Goal: Task Accomplishment & Management: Manage account settings

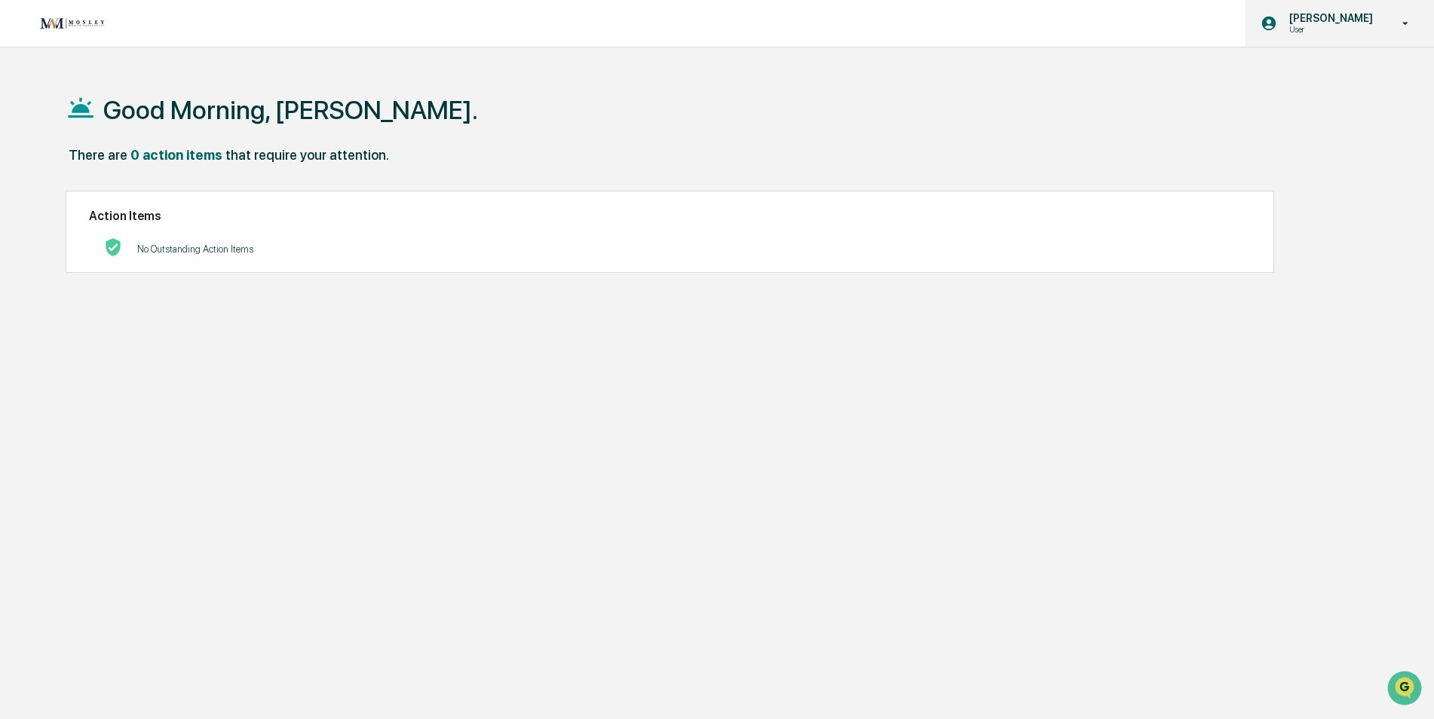
click at [1299, 27] on p "User" at bounding box center [1328, 29] width 103 height 11
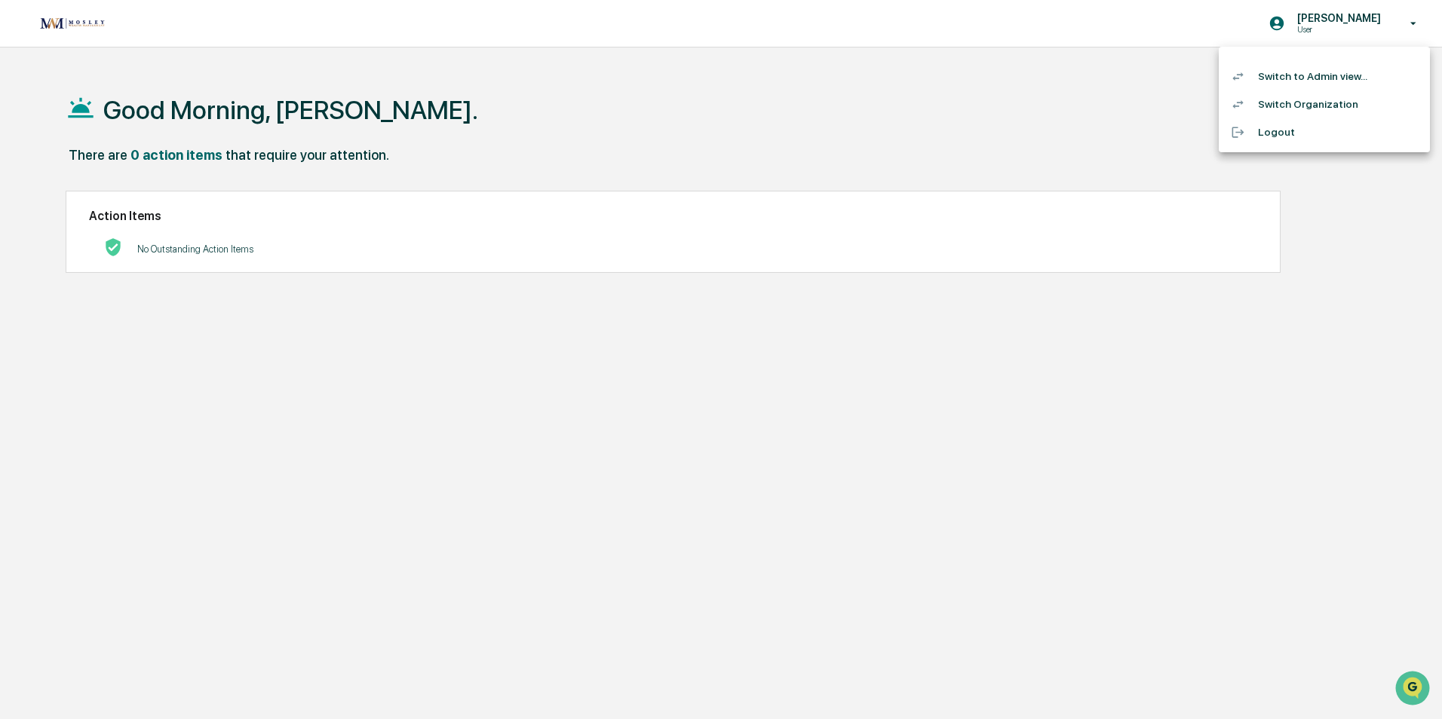
click at [1308, 77] on li "Switch to Admin view..." at bounding box center [1324, 77] width 211 height 28
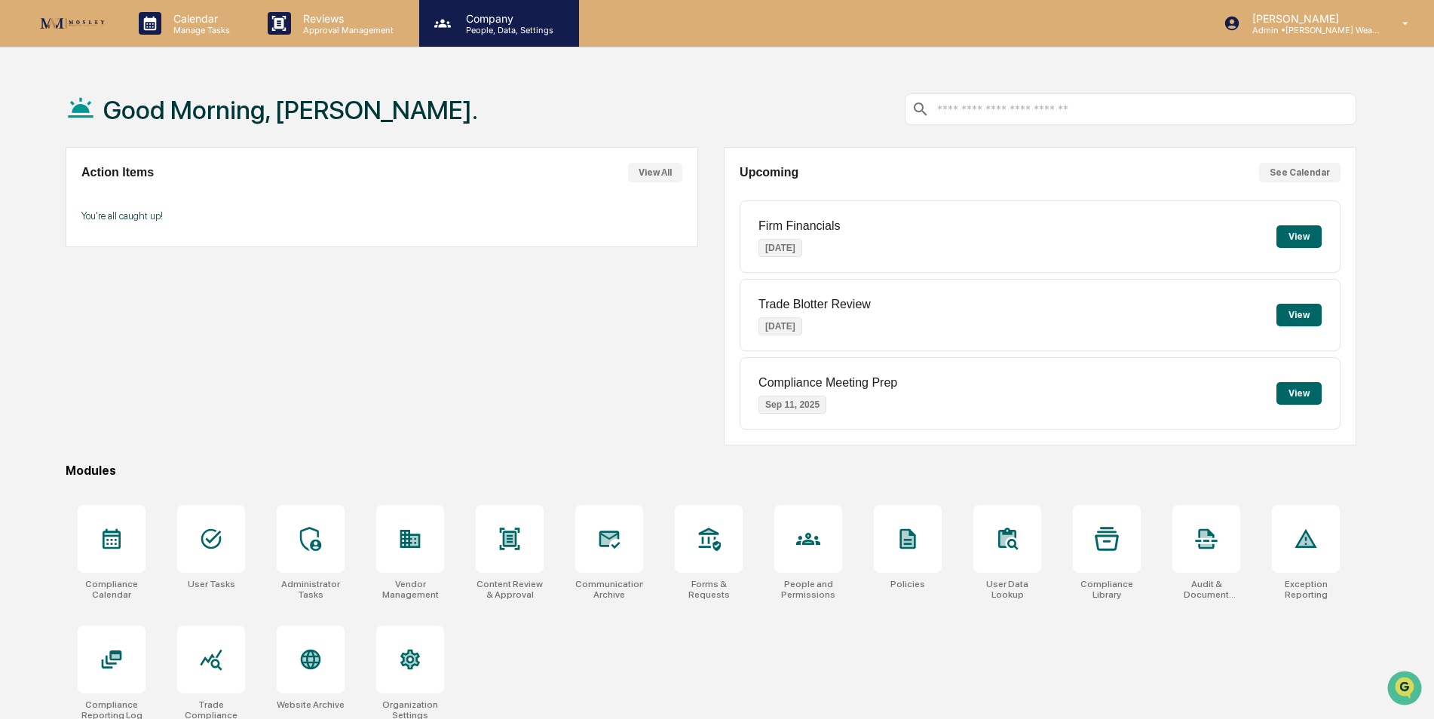
click at [510, 35] on p "People, Data, Settings" at bounding box center [507, 30] width 107 height 11
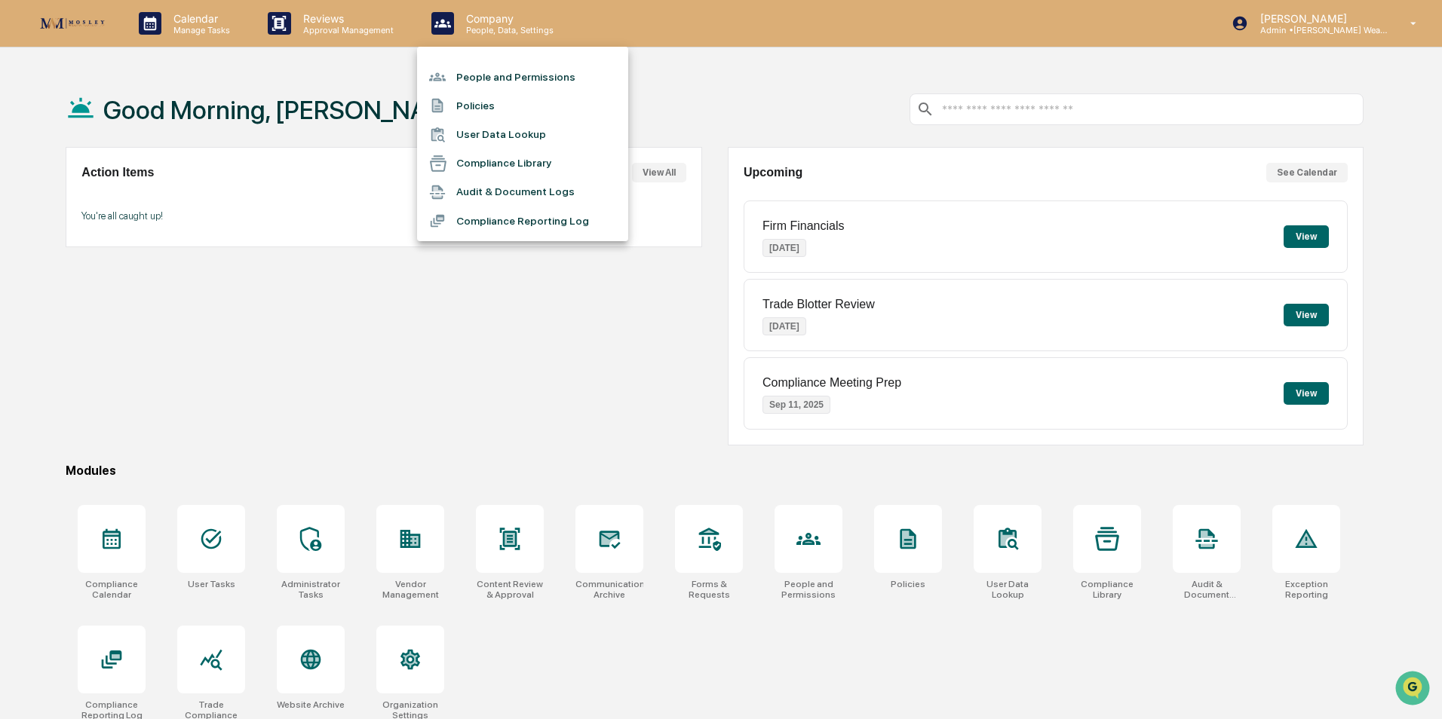
click at [499, 80] on li "People and Permissions" at bounding box center [522, 77] width 211 height 29
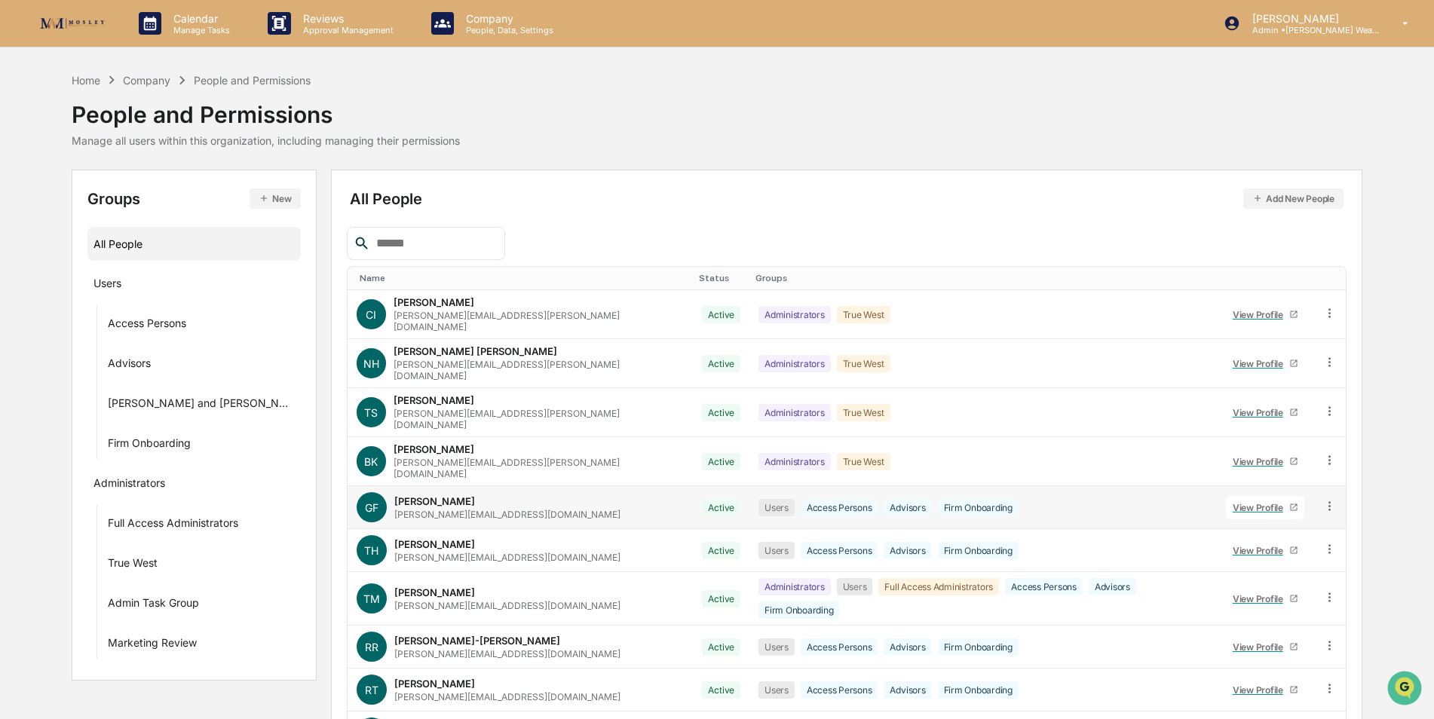
scroll to position [68, 0]
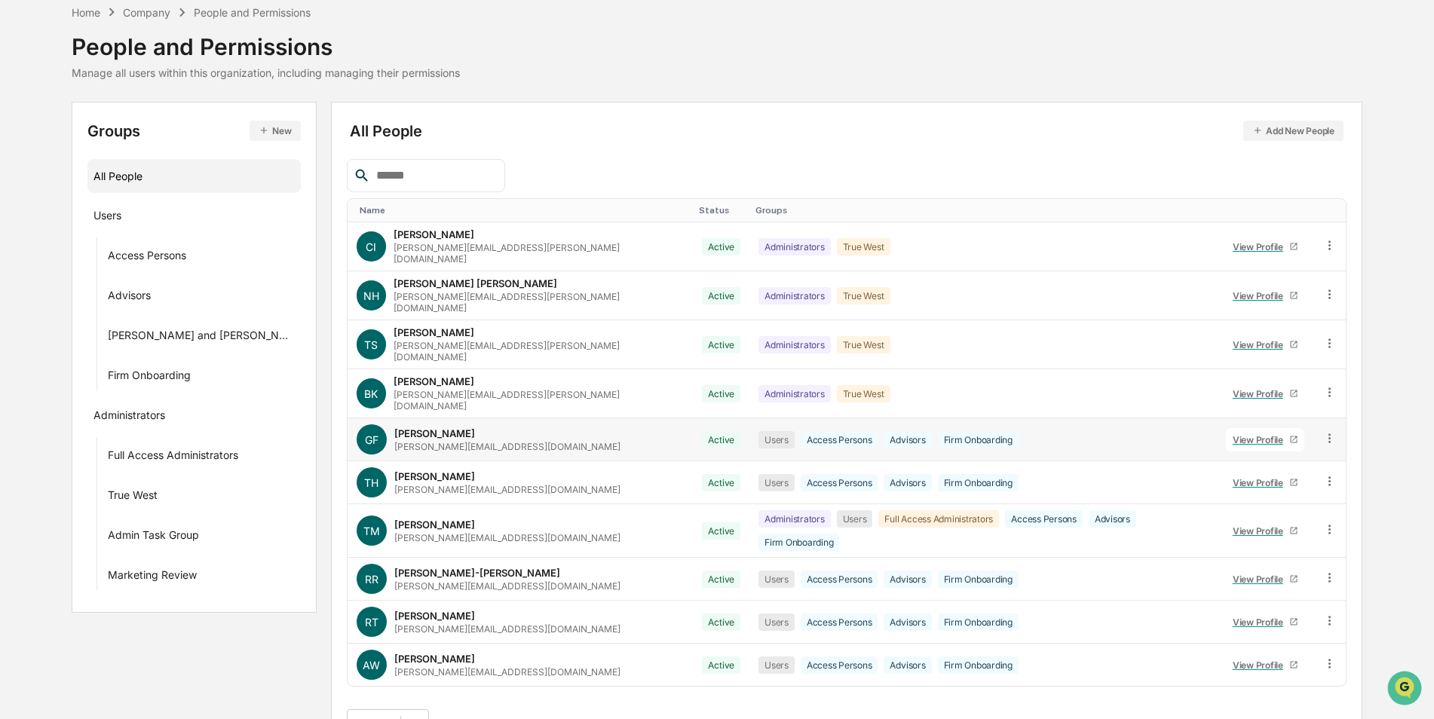
click at [1274, 434] on div "View Profile" at bounding box center [1261, 439] width 57 height 11
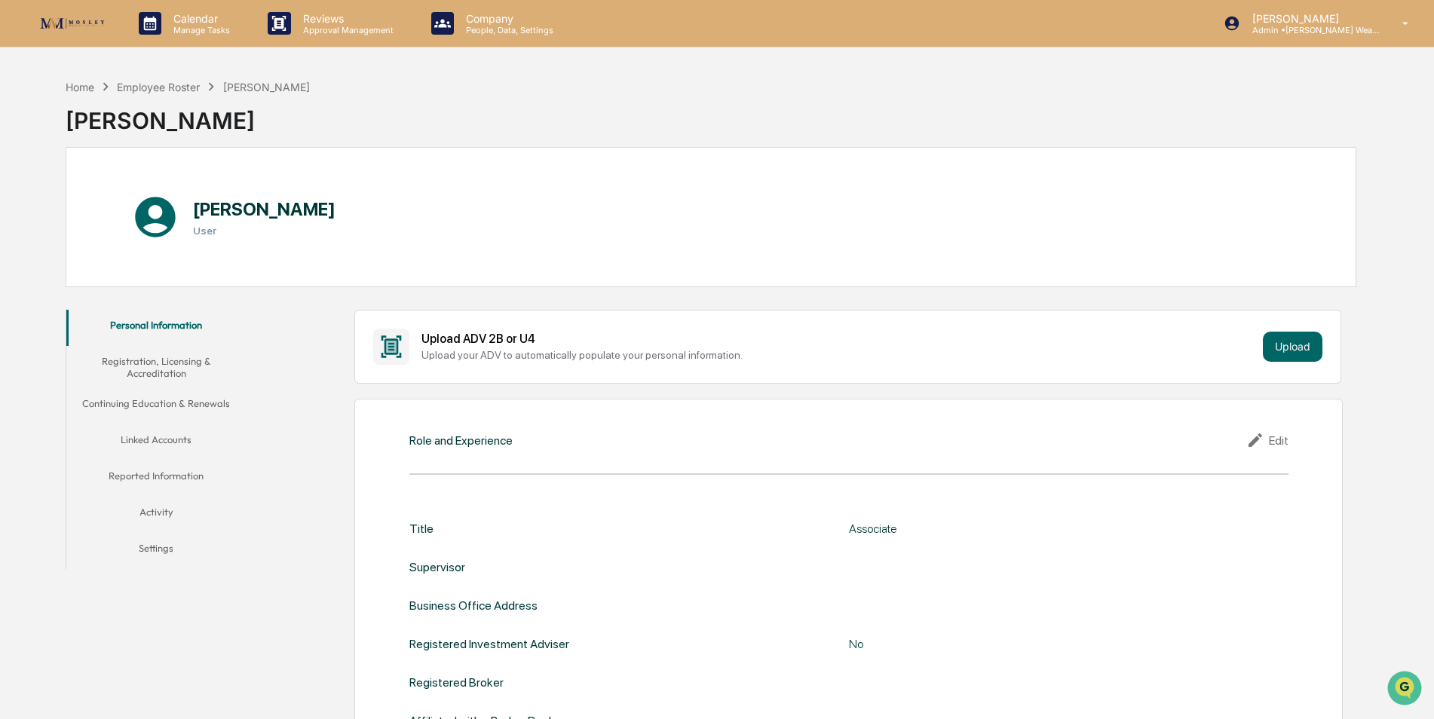
click at [617, 121] on div "Home Employee Roster [PERSON_NAME] [PERSON_NAME]" at bounding box center [711, 109] width 1291 height 75
click at [504, 38] on div "Company People, Data, Settings" at bounding box center [499, 23] width 160 height 47
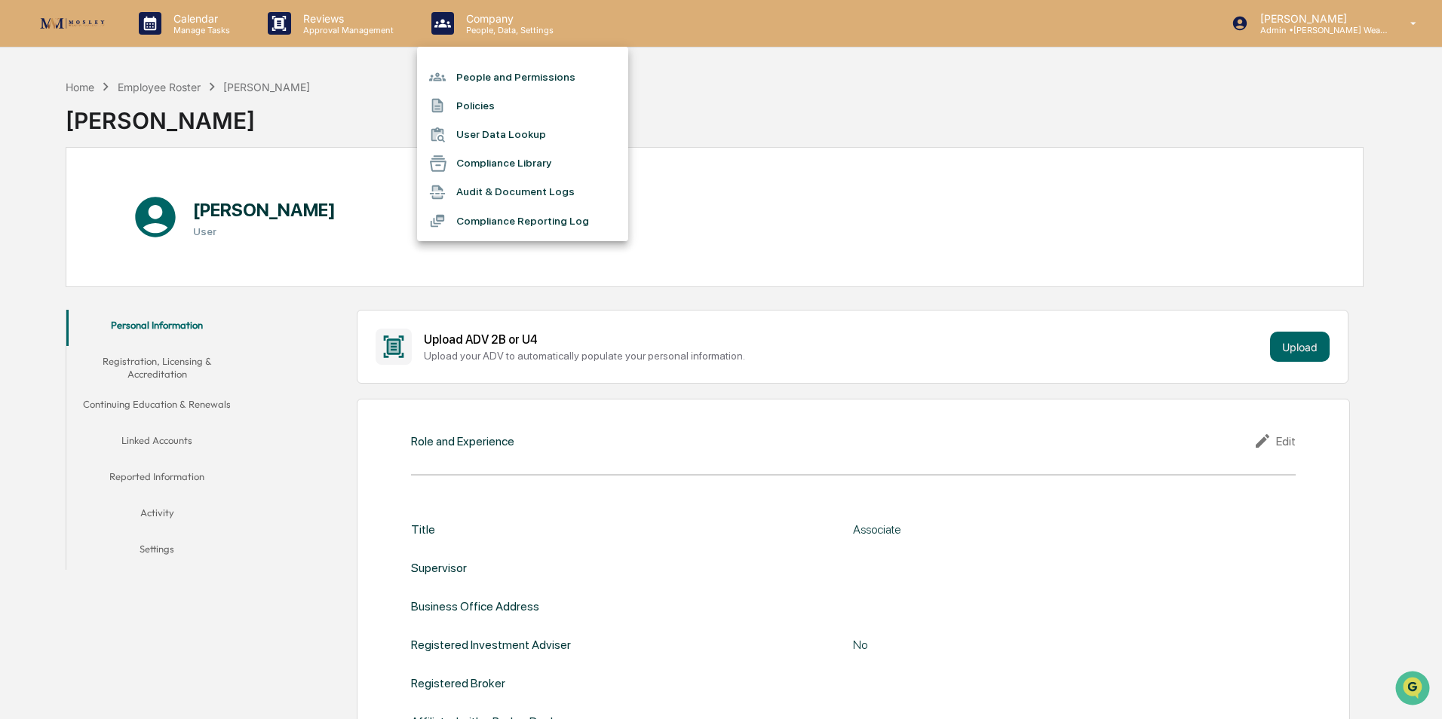
click at [507, 79] on li "People and Permissions" at bounding box center [522, 77] width 211 height 29
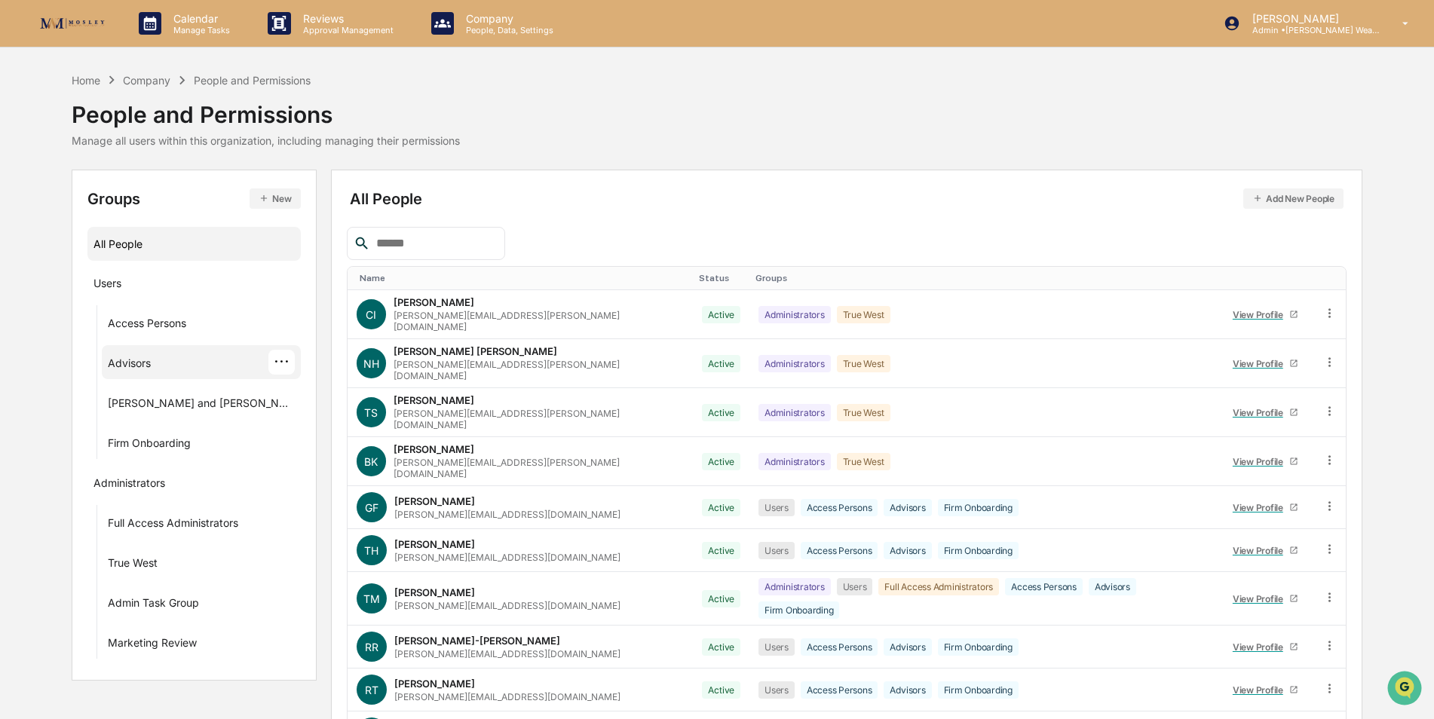
click at [128, 361] on div "Advisors" at bounding box center [129, 366] width 43 height 18
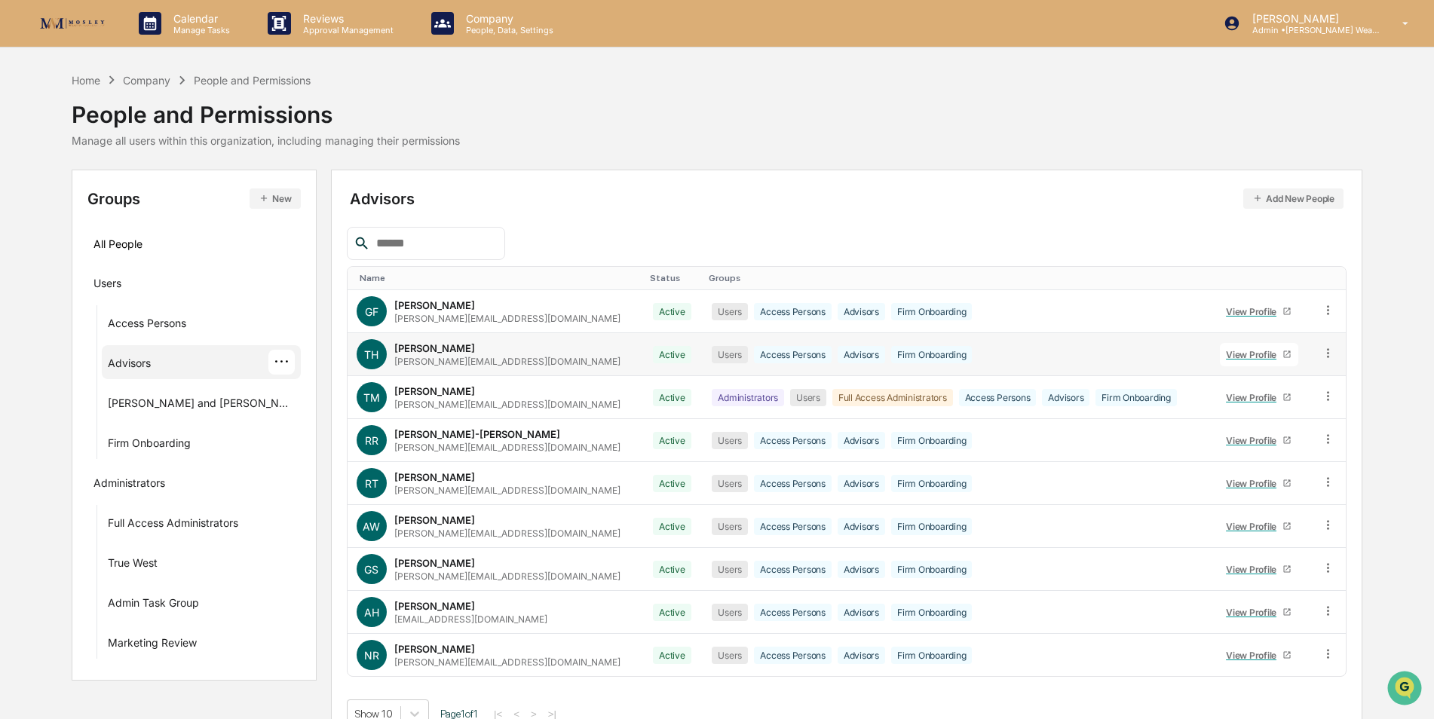
click at [1284, 351] on icon at bounding box center [1287, 354] width 7 height 7
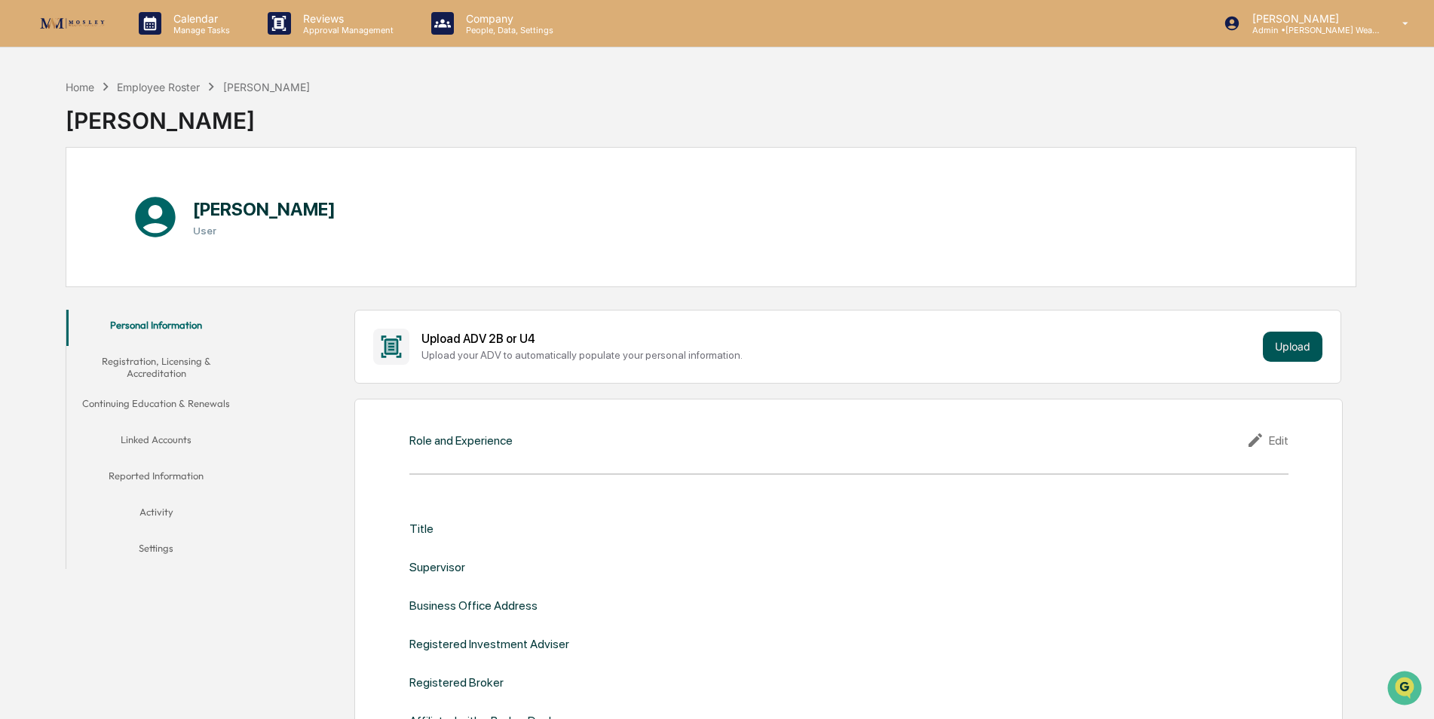
click at [1289, 342] on button "Upload" at bounding box center [1293, 347] width 60 height 30
click at [498, 39] on div "Company People, Data, Settings" at bounding box center [499, 23] width 160 height 47
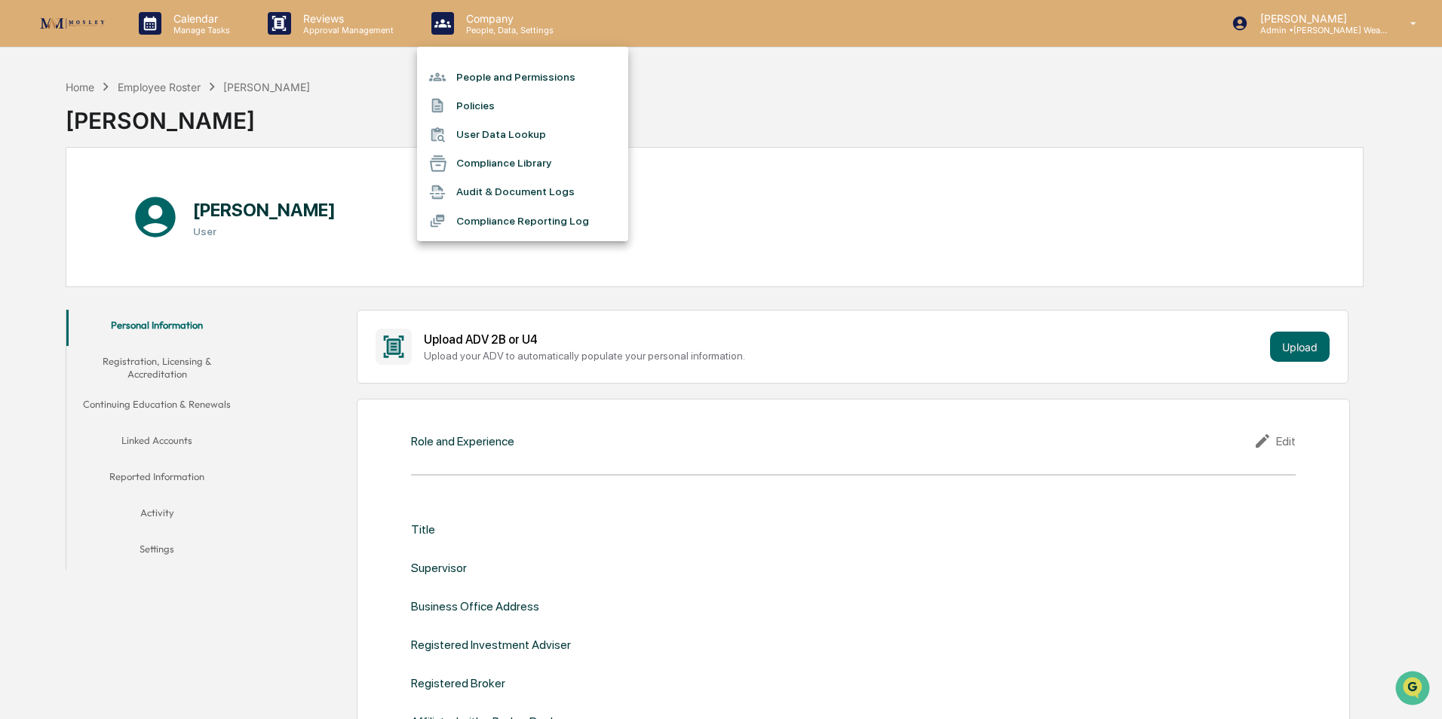
click at [499, 72] on li "People and Permissions" at bounding box center [522, 77] width 211 height 29
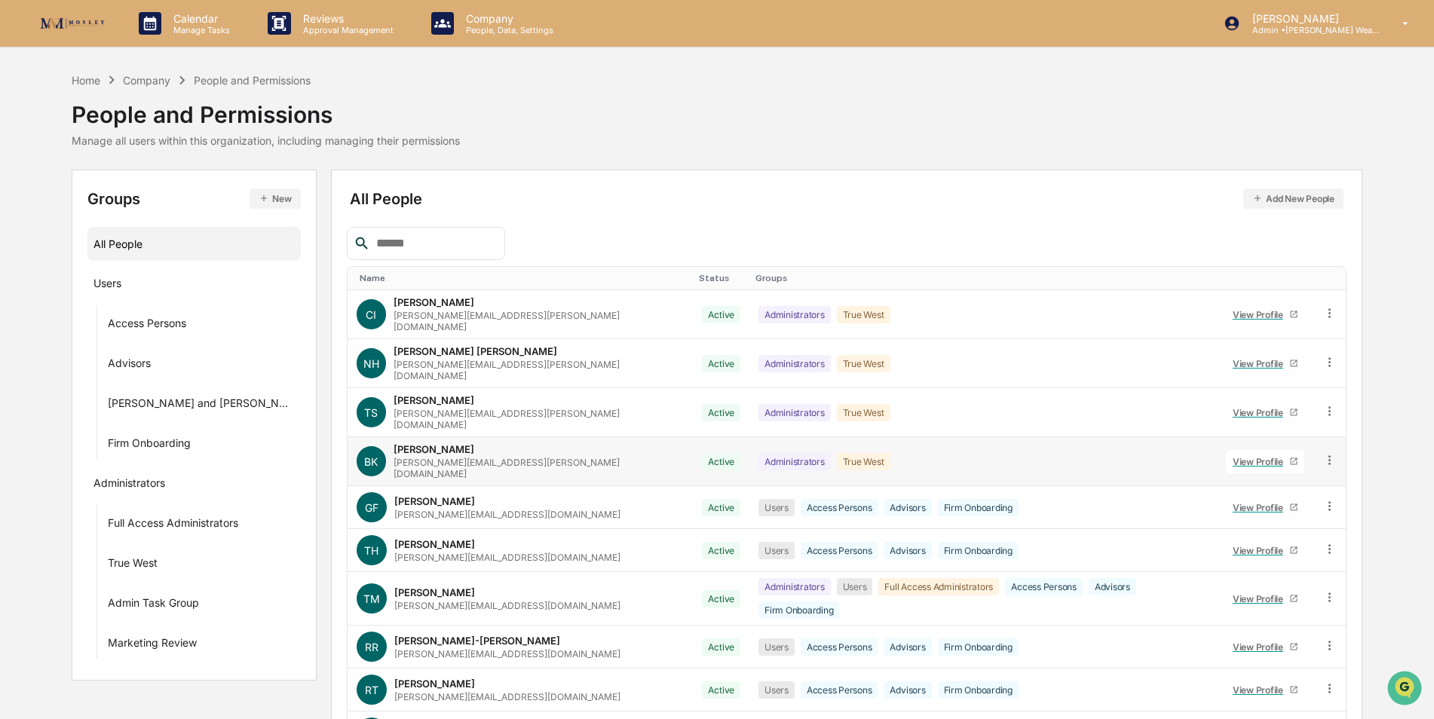
scroll to position [68, 0]
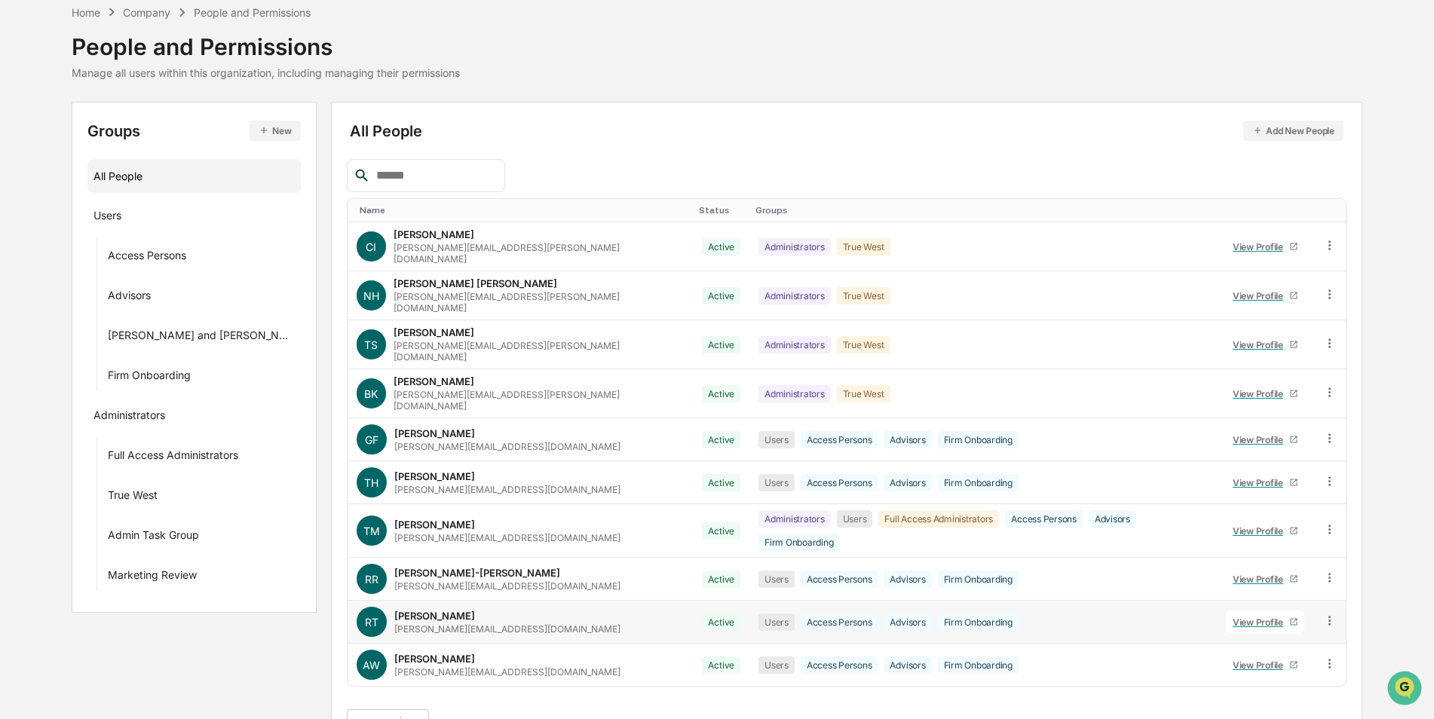
click at [1289, 618] on icon at bounding box center [1293, 622] width 9 height 9
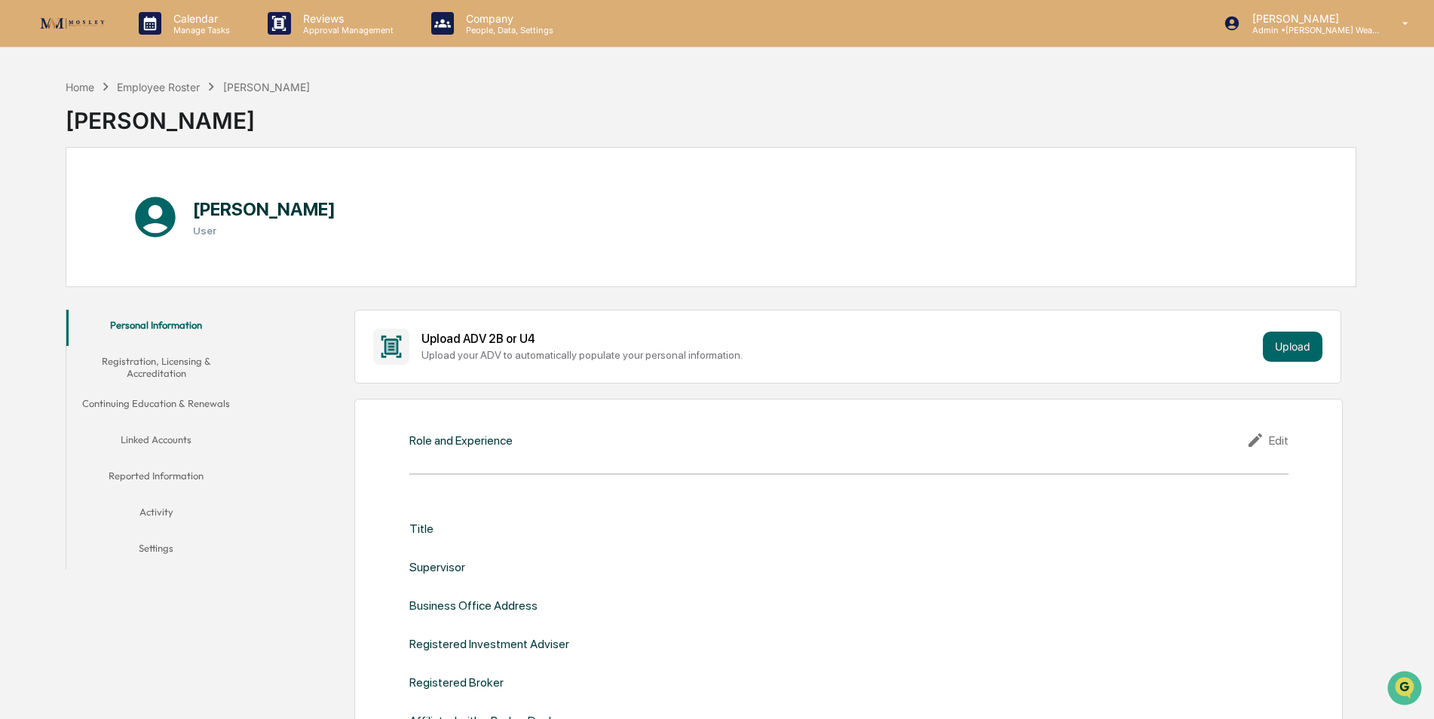
click at [506, 223] on div "[PERSON_NAME] User" at bounding box center [711, 217] width 1291 height 140
click at [1338, 36] on div "[PERSON_NAME] Admin • [PERSON_NAME] Wealth" at bounding box center [1321, 23] width 225 height 47
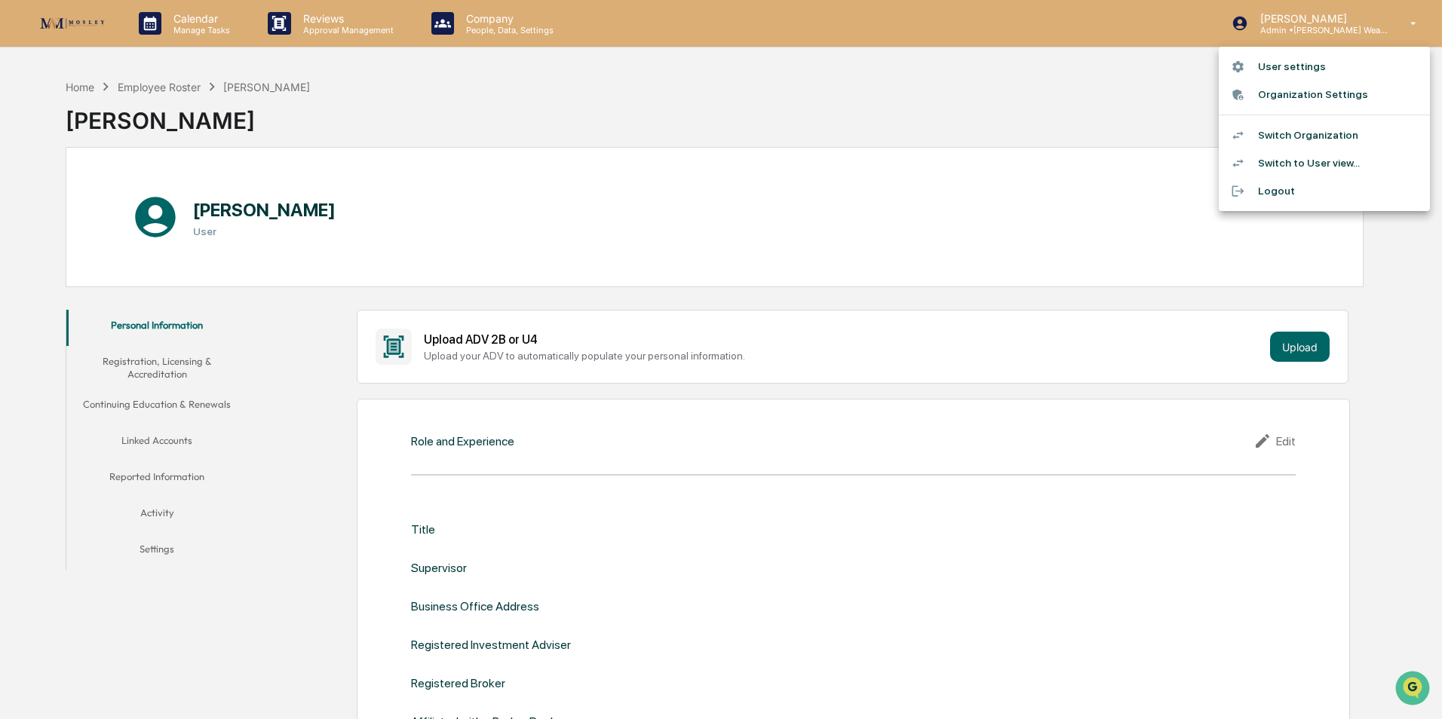
click at [1332, 127] on li "Switch Organization" at bounding box center [1324, 135] width 211 height 28
